Goal: Complete application form: Complete application form

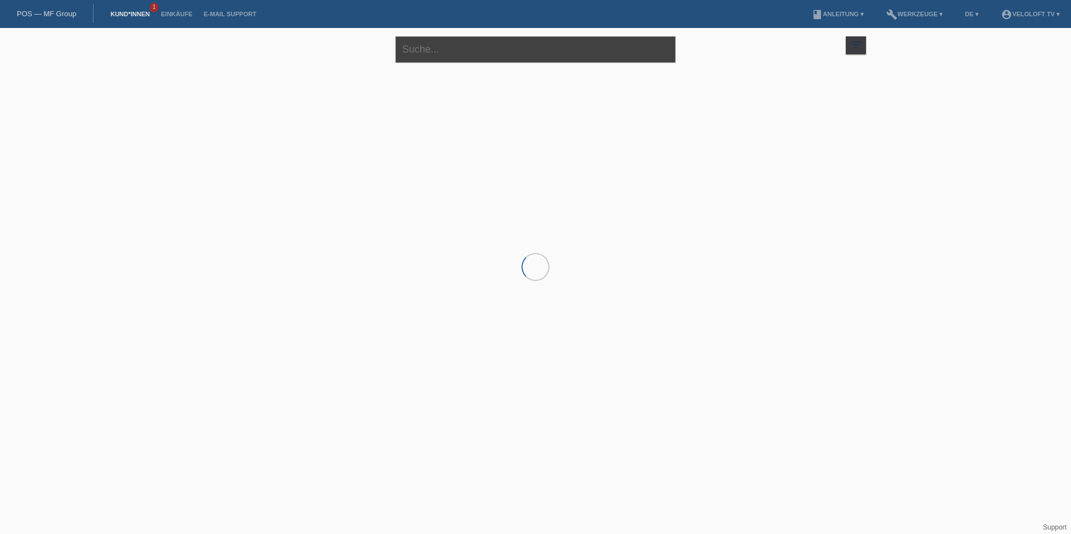
click at [531, 44] on input "text" at bounding box center [536, 49] width 280 height 26
paste input "Jan"
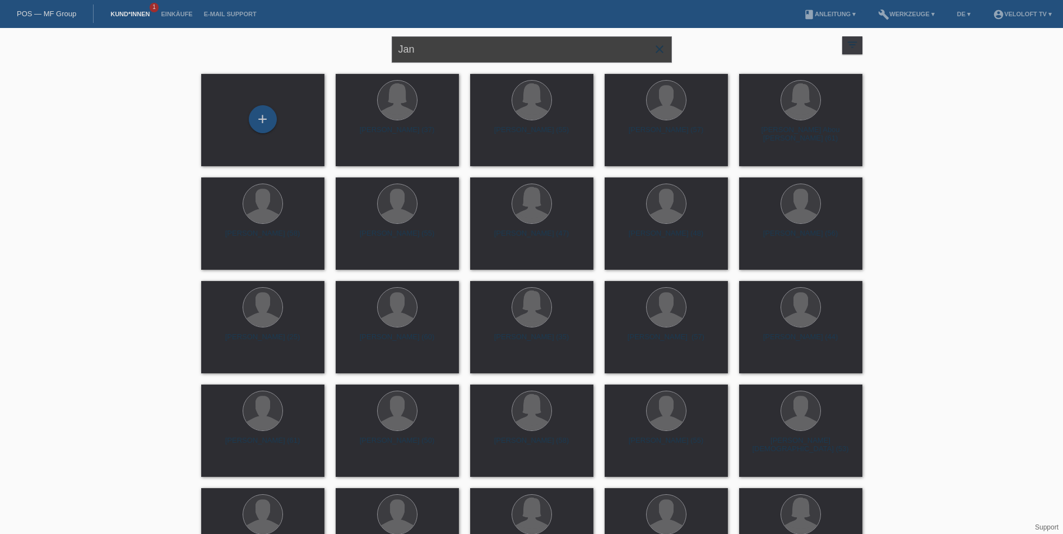
paste input "[PERSON_NAME]"
type input "[PERSON_NAME]"
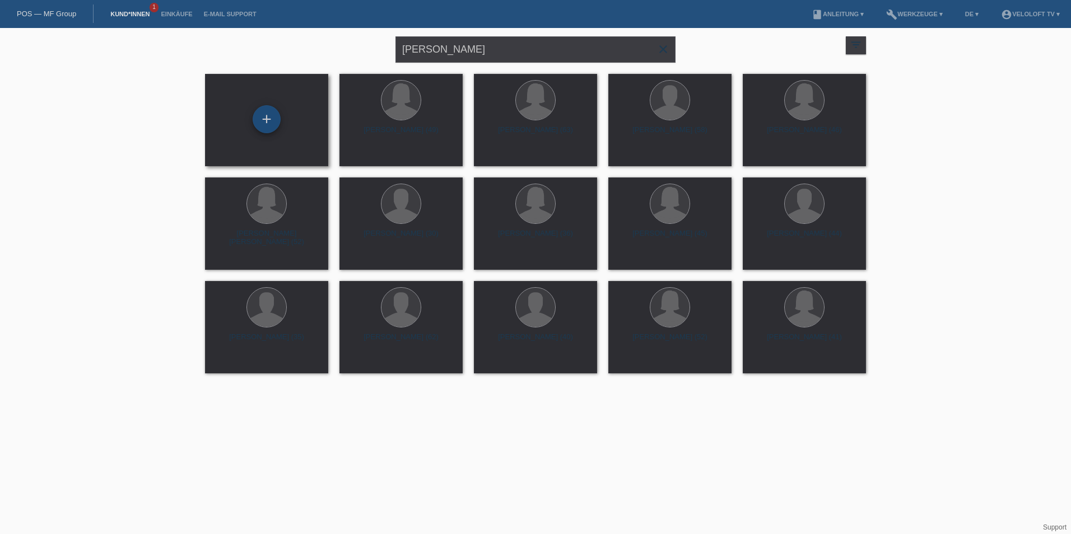
click at [265, 115] on div "+" at bounding box center [267, 119] width 28 height 28
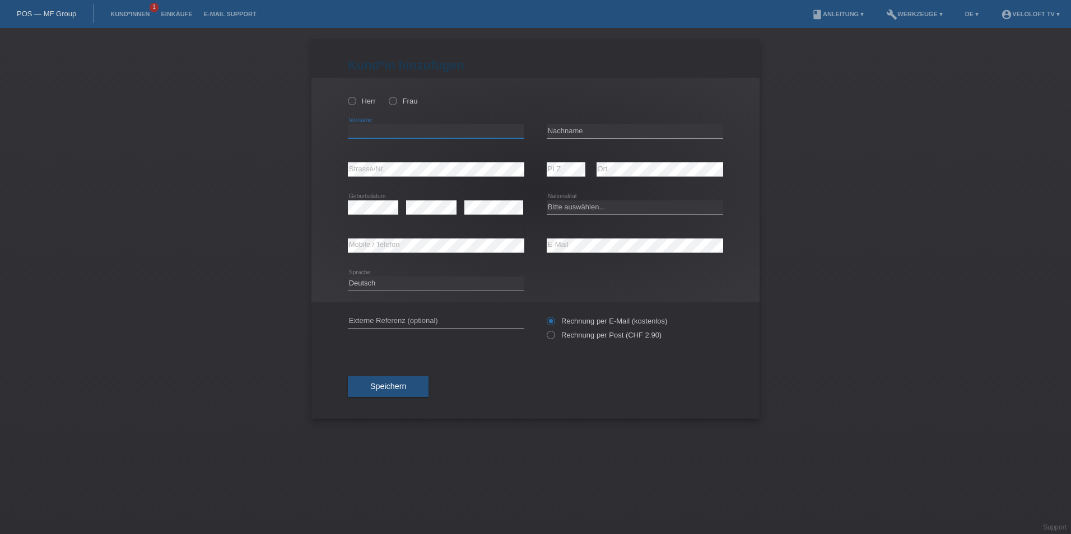
click at [360, 130] on input "text" at bounding box center [436, 131] width 176 height 14
type input "Jan"
click at [373, 98] on label "Herr" at bounding box center [362, 101] width 28 height 8
click at [355, 98] on input "Herr" at bounding box center [351, 100] width 7 height 7
radio input "true"
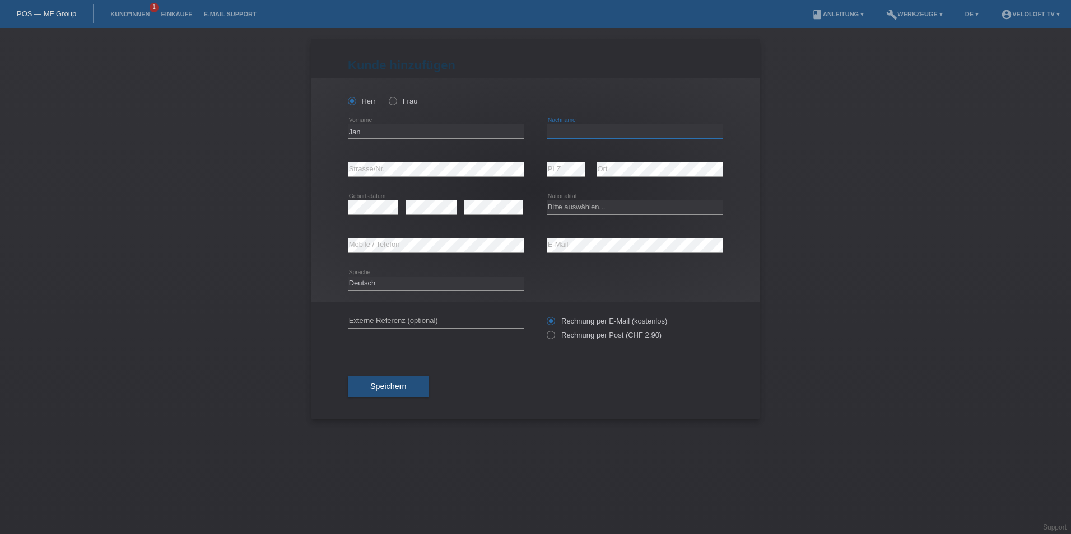
click at [571, 132] on input "text" at bounding box center [635, 131] width 176 height 14
type input "[PERSON_NAME]"
drag, startPoint x: 593, startPoint y: 204, endPoint x: 591, endPoint y: 213, distance: 8.7
click at [593, 204] on select "Bitte auswählen... Schweiz Deutschland Liechtenstein Österreich ------------ Af…" at bounding box center [635, 207] width 176 height 13
select select "CH"
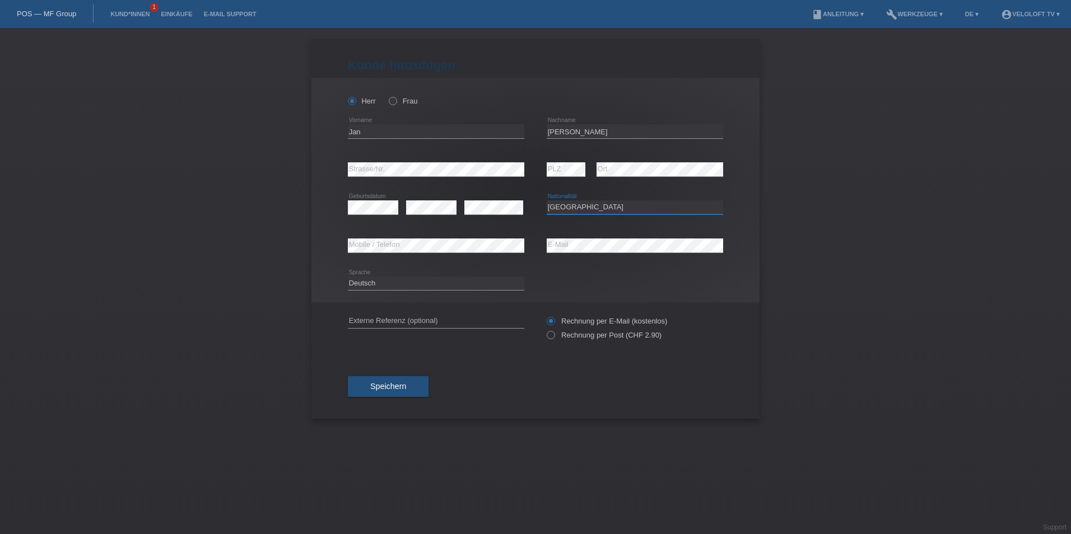
click at [547, 201] on select "Bitte auswählen... Schweiz Deutschland Liechtenstein Österreich ------------ Af…" at bounding box center [635, 207] width 176 height 13
click at [371, 215] on icon at bounding box center [373, 215] width 50 height 1
click at [398, 386] on span "Speichern" at bounding box center [388, 386] width 36 height 9
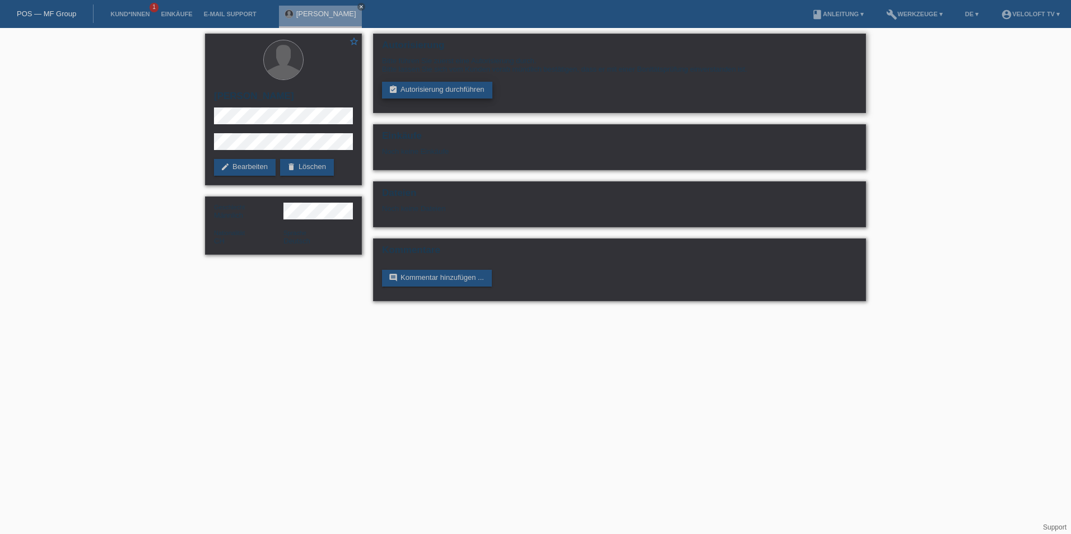
click at [426, 94] on link "assignment_turned_in Autorisierung durchführen" at bounding box center [437, 90] width 110 height 17
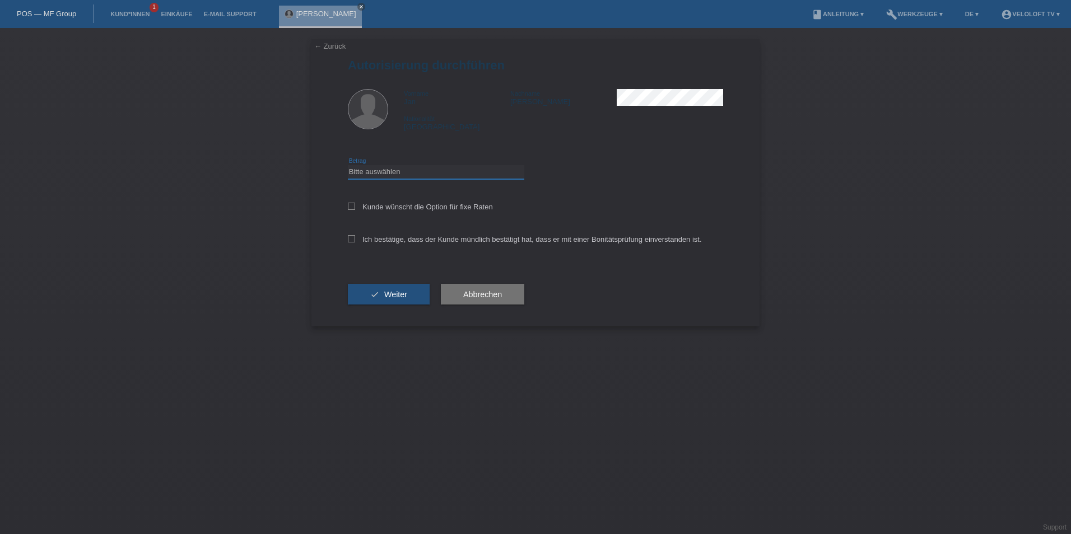
click at [412, 173] on select "Bitte auswählen CHF 1.00 - CHF 499.00 CHF 500.00 - CHF 1'999.00 CHF 2'000.00 - …" at bounding box center [436, 171] width 176 height 13
select select "2"
click at [348, 165] on select "Bitte auswählen CHF 1.00 - CHF 499.00 CHF 500.00 - CHF 1'999.00 CHF 2'000.00 - …" at bounding box center [436, 171] width 176 height 13
click at [362, 203] on label "Kunde wünscht die Option für fixe Raten" at bounding box center [420, 207] width 145 height 8
click at [355, 203] on input "Kunde wünscht die Option für fixe Raten" at bounding box center [351, 206] width 7 height 7
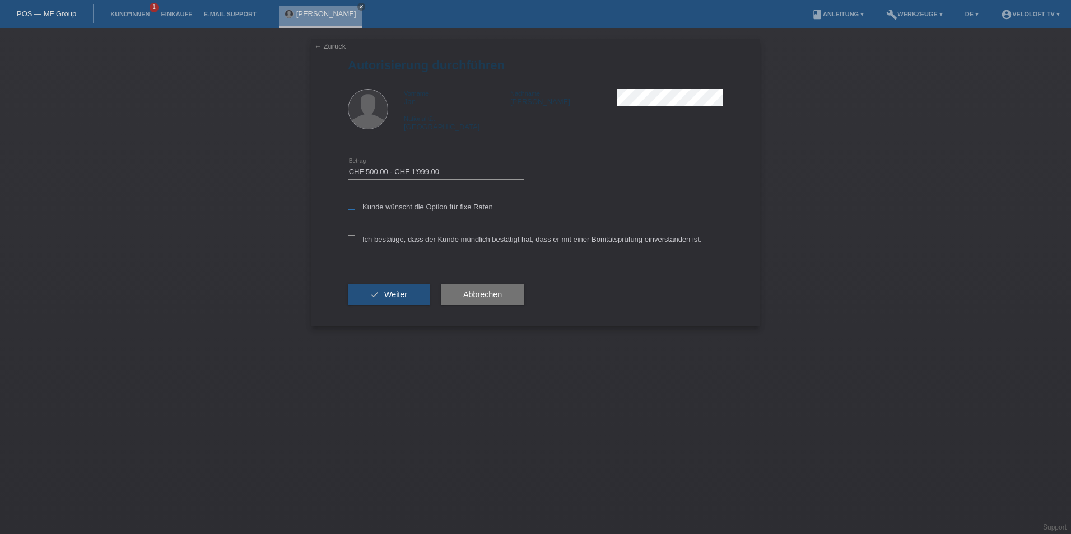
checkbox input "true"
click at [358, 235] on label "Ich bestätige, dass der Kunde mündlich bestätigt hat, dass er mit einer Bonität…" at bounding box center [525, 239] width 354 height 8
click at [355, 235] on input "Ich bestätige, dass der Kunde mündlich bestätigt hat, dass er mit einer Bonität…" at bounding box center [351, 238] width 7 height 7
checkbox input "true"
click at [409, 295] on button "check Weiter" at bounding box center [389, 294] width 82 height 21
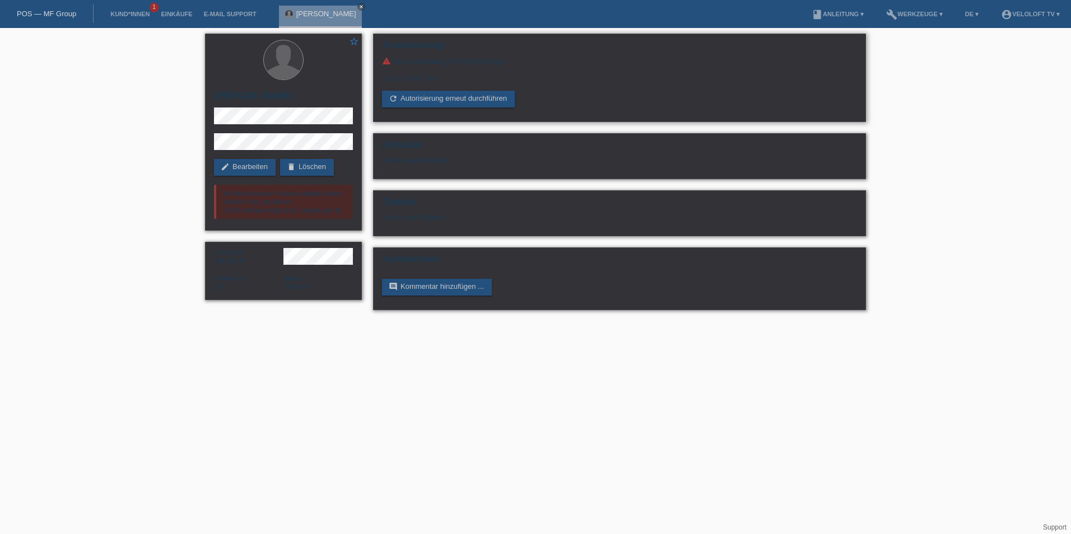
drag, startPoint x: 390, startPoint y: 59, endPoint x: 511, endPoint y: 60, distance: 121.0
click at [511, 60] on div "warning Die Autorisierung ist fehlgeschlagen." at bounding box center [619, 61] width 475 height 9
copy div "g Die Autorisierung ist fehlgeschlagen."
drag, startPoint x: 442, startPoint y: 81, endPoint x: 374, endPoint y: 77, distance: 67.9
click at [374, 77] on div "Autorisierung warning Die Autorisierung ist fehlgeschlagen. Limite: CHF 0.00 re…" at bounding box center [619, 78] width 493 height 89
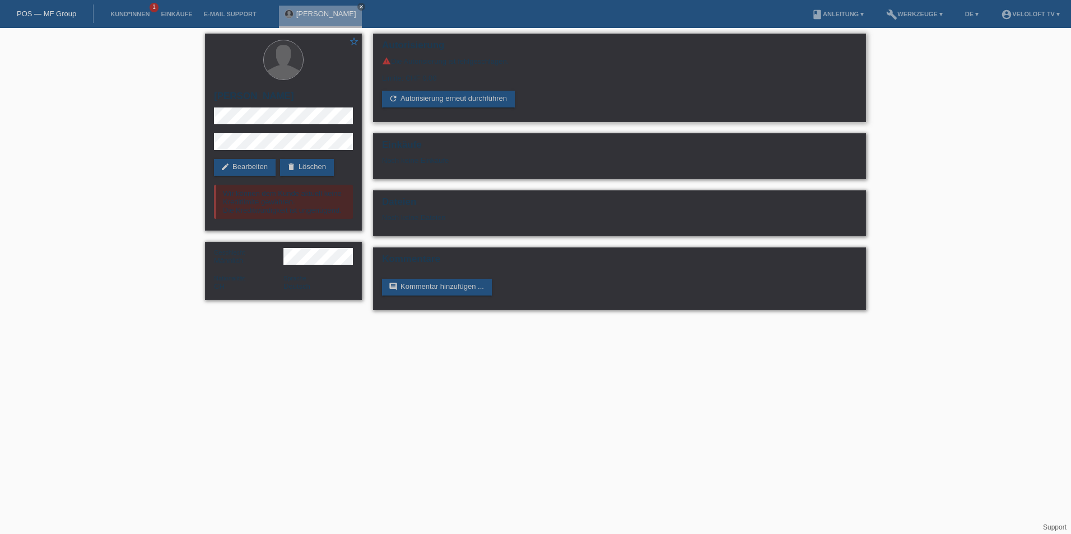
copy div "Limite: CHF 0.00"
